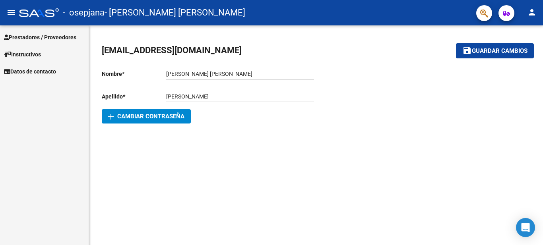
click at [62, 40] on span "Prestadores / Proveedores" at bounding box center [40, 37] width 72 height 9
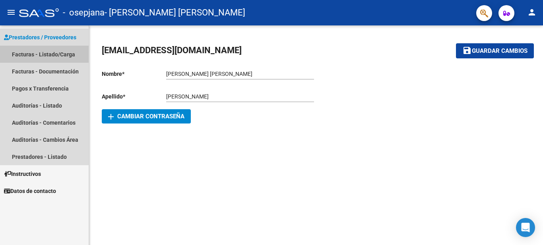
click at [60, 52] on link "Facturas - Listado/Carga" at bounding box center [44, 54] width 89 height 17
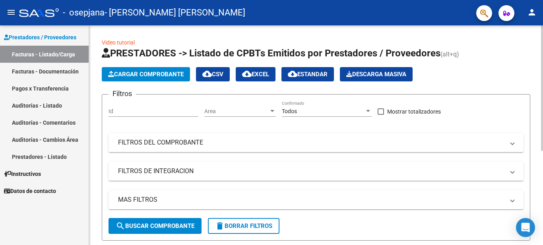
click at [151, 72] on span "Cargar Comprobante" at bounding box center [146, 74] width 76 height 7
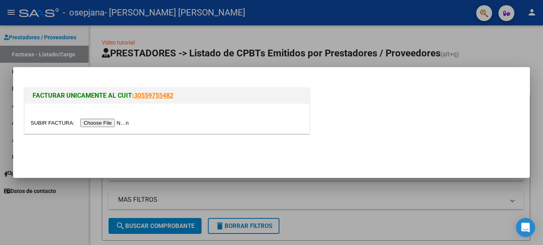
click at [102, 123] on input "file" at bounding box center [81, 123] width 101 height 8
click at [100, 121] on input "file" at bounding box center [81, 123] width 101 height 8
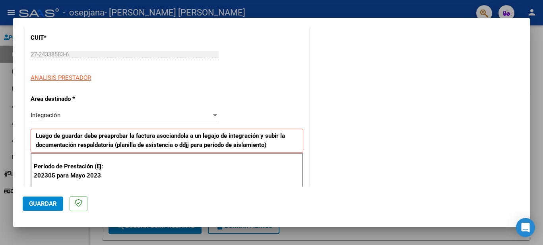
scroll to position [119, 0]
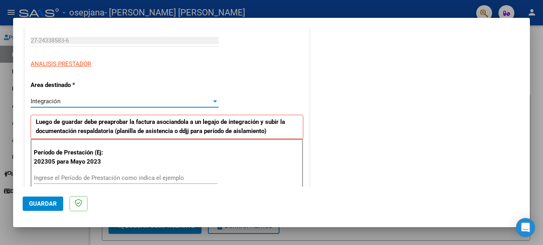
click at [153, 102] on div "Integración" at bounding box center [121, 101] width 181 height 7
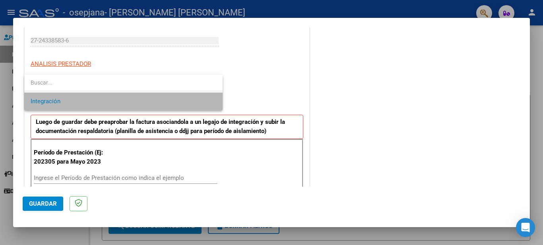
click at [133, 101] on span "Integración" at bounding box center [124, 102] width 186 height 18
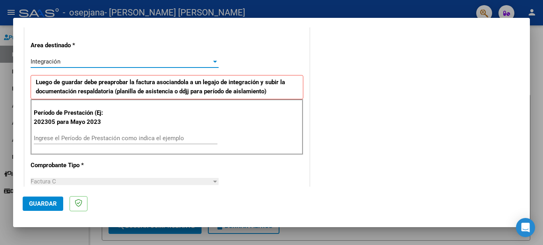
scroll to position [199, 0]
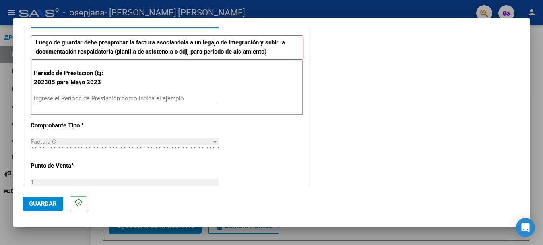
click at [94, 97] on input "Ingrese el Período de Prestación como indica el ejemplo" at bounding box center [126, 98] width 184 height 7
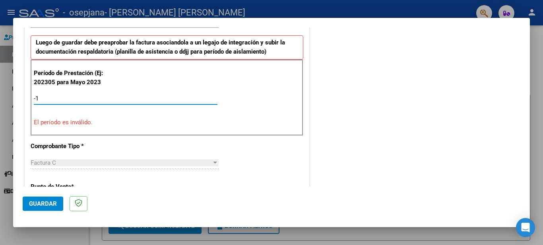
type input "-2"
click at [95, 95] on input "-2" at bounding box center [126, 98] width 184 height 7
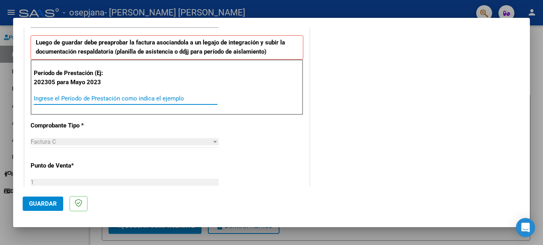
type input "-1"
type input "202507"
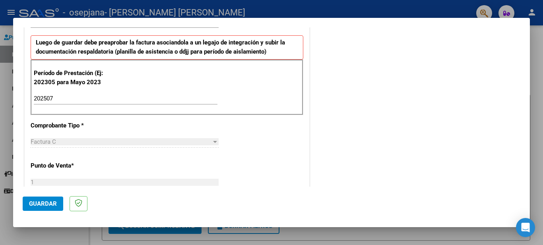
click at [79, 137] on div "Factura C Seleccionar Tipo" at bounding box center [125, 142] width 188 height 12
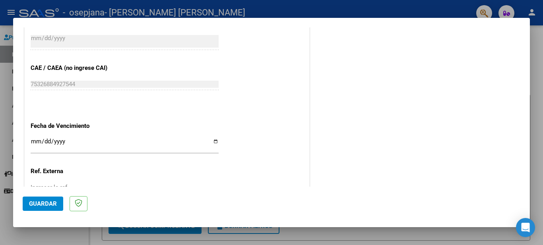
scroll to position [477, 0]
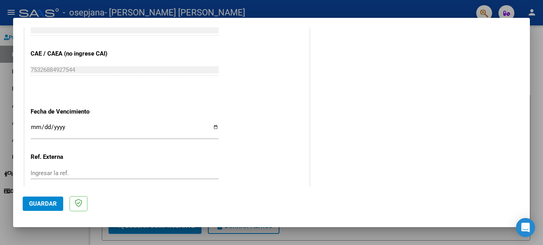
click at [75, 124] on input "Ingresar la fecha" at bounding box center [125, 130] width 188 height 13
click at [213, 125] on input "Ingresar la fecha" at bounding box center [125, 130] width 188 height 13
type input "[DATE]"
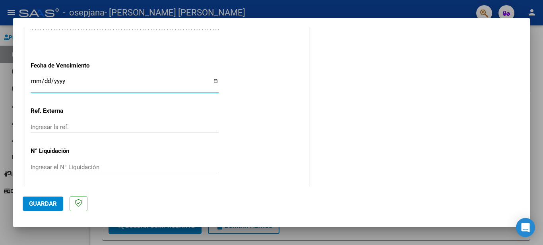
scroll to position [525, 0]
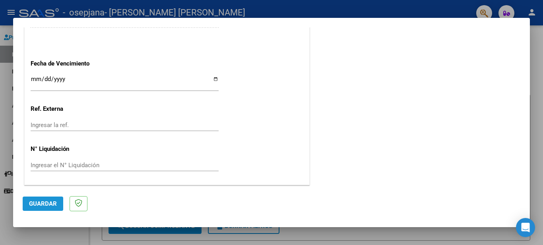
drag, startPoint x: 50, startPoint y: 204, endPoint x: 72, endPoint y: 190, distance: 27.0
click at [49, 203] on span "Guardar" at bounding box center [43, 203] width 28 height 7
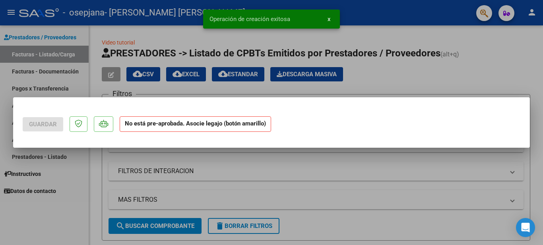
scroll to position [0, 0]
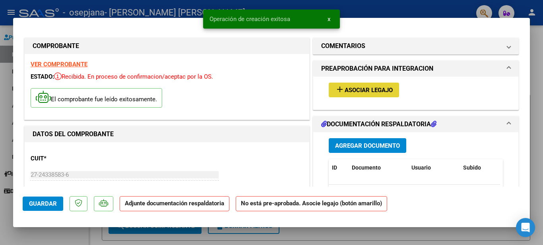
click at [346, 91] on span "Asociar Legajo" at bounding box center [369, 90] width 48 height 7
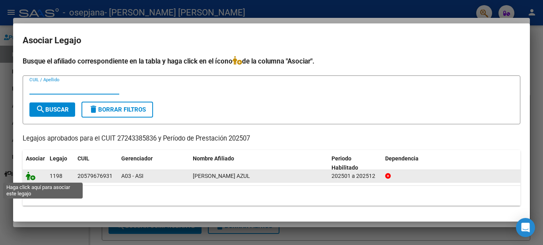
click at [34, 175] on icon at bounding box center [31, 176] width 10 height 9
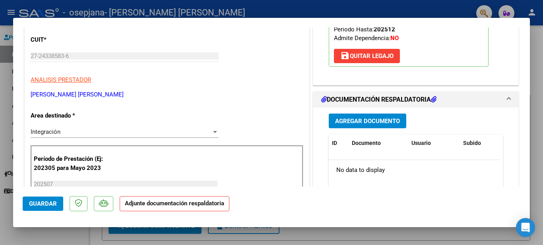
scroll to position [119, 0]
click at [377, 118] on span "Agregar Documento" at bounding box center [367, 120] width 65 height 7
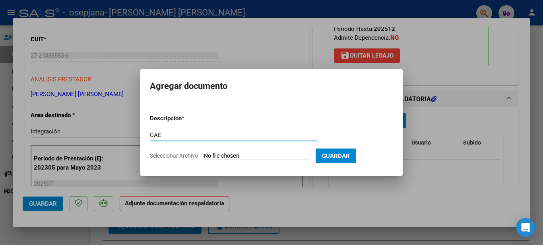
type input "CAE"
click at [208, 154] on input "Seleccionar Archivo" at bounding box center [256, 157] width 105 height 8
type input "C:\fakepath\CAE.pdf"
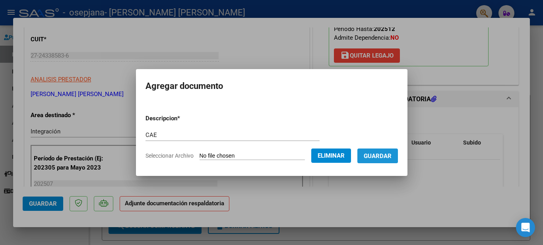
click at [377, 154] on span "Guardar" at bounding box center [378, 156] width 28 height 7
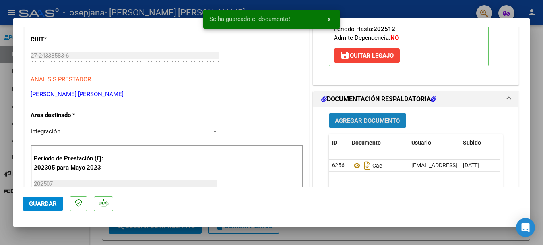
click at [370, 124] on span "Agregar Documento" at bounding box center [367, 120] width 65 height 7
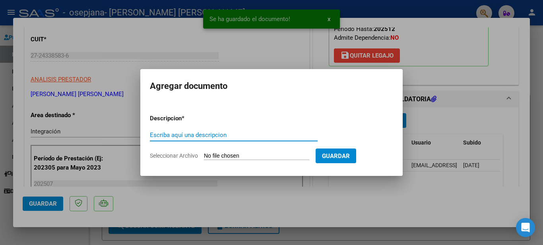
click at [188, 137] on input "Escriba aquí una descripcion" at bounding box center [234, 135] width 168 height 7
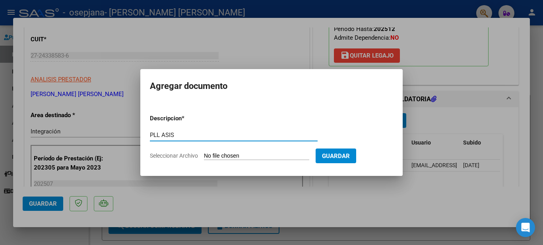
type input "PLL ASIS"
click at [246, 157] on input "Seleccionar Archivo" at bounding box center [256, 157] width 105 height 8
type input "C:\fakepath\PLL ASIS.pdf"
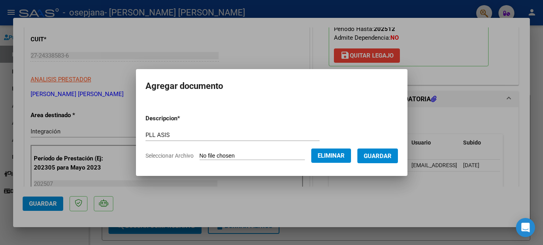
click at [380, 157] on span "Guardar" at bounding box center [378, 156] width 28 height 7
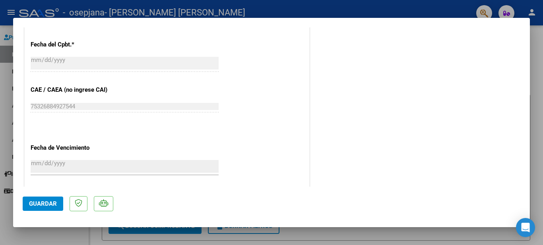
scroll to position [517, 0]
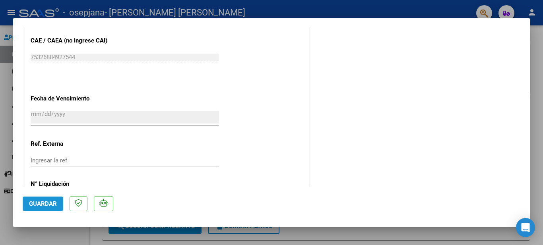
click at [42, 206] on span "Guardar" at bounding box center [43, 203] width 28 height 7
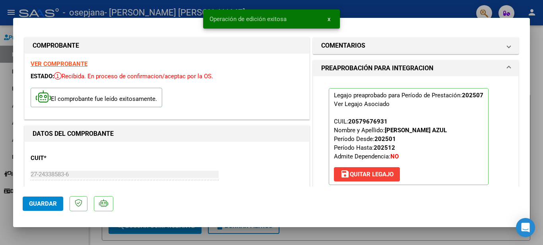
scroll to position [0, 0]
